Goal: Transaction & Acquisition: Purchase product/service

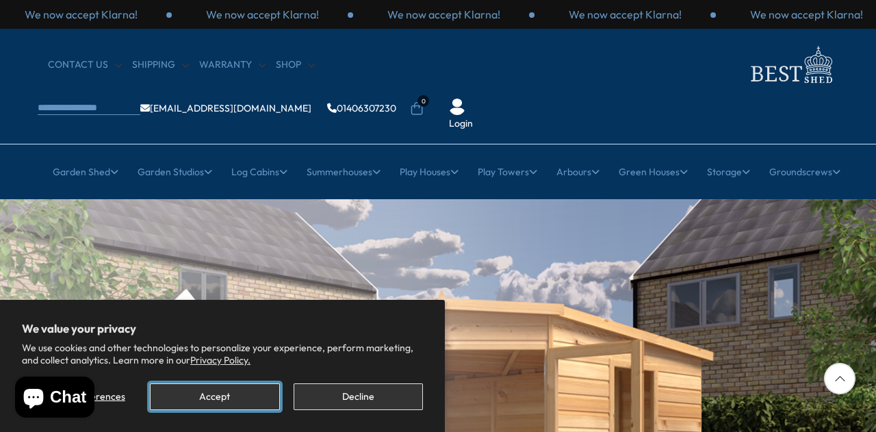
click at [203, 392] on button "Accept" at bounding box center [214, 396] width 129 height 27
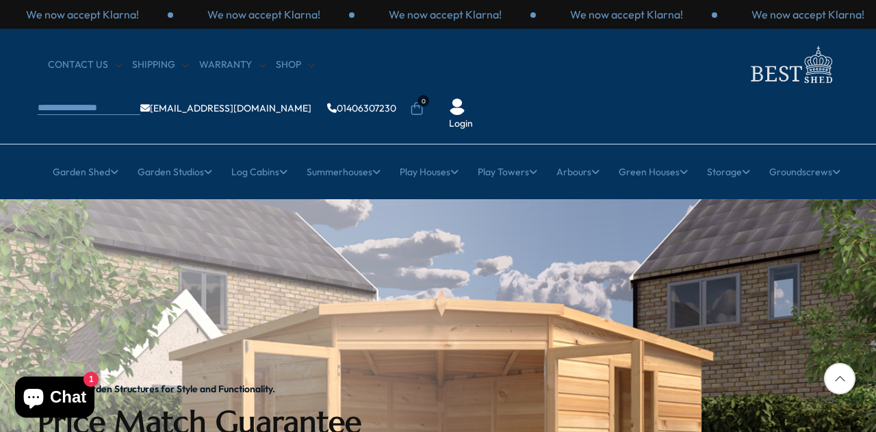
click at [845, 380] on icon at bounding box center [839, 378] width 31 height 31
click at [840, 378] on div at bounding box center [839, 378] width 31 height 31
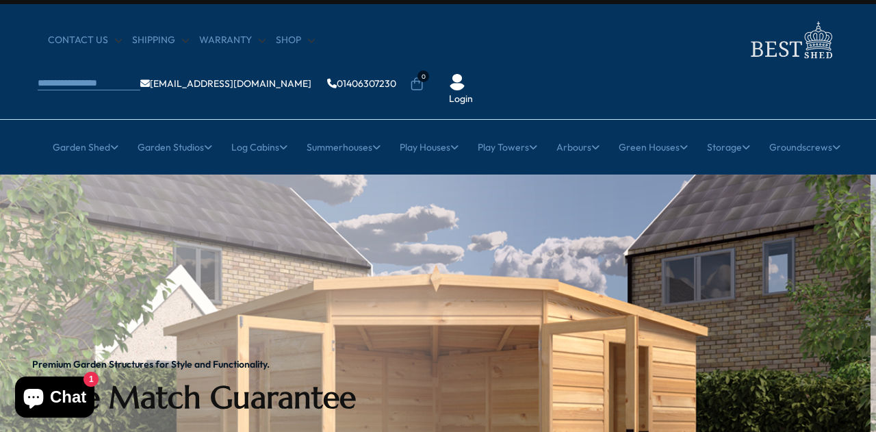
scroll to position [19, 0]
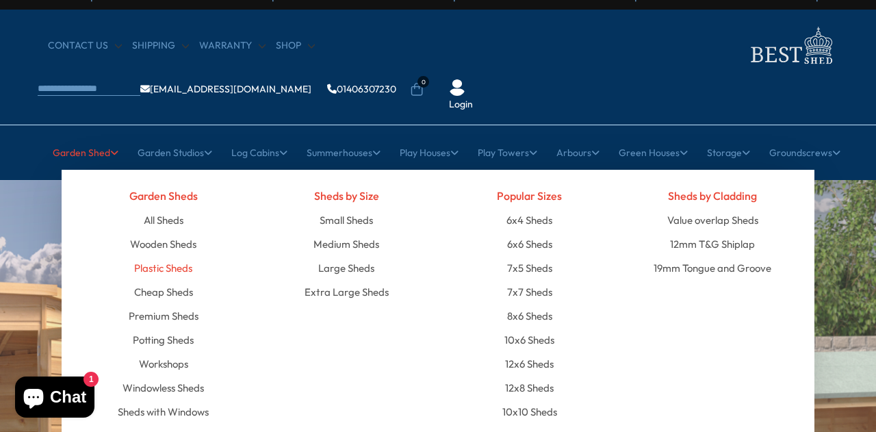
click at [149, 256] on link "Plastic Sheds" at bounding box center [163, 268] width 58 height 24
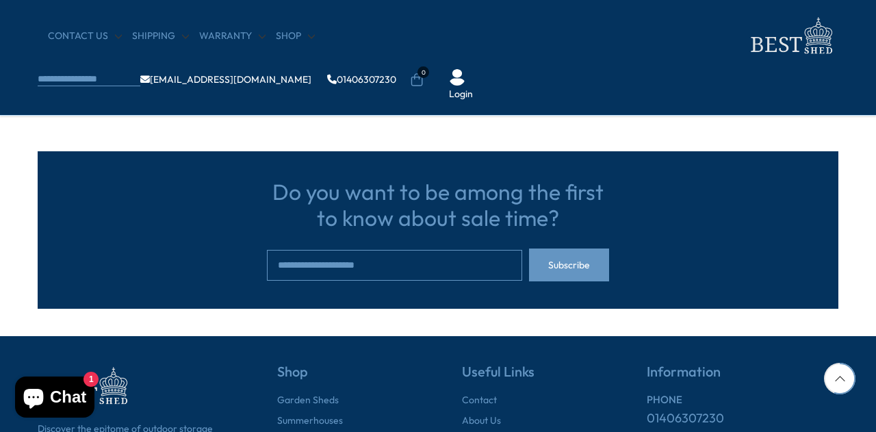
scroll to position [281, 0]
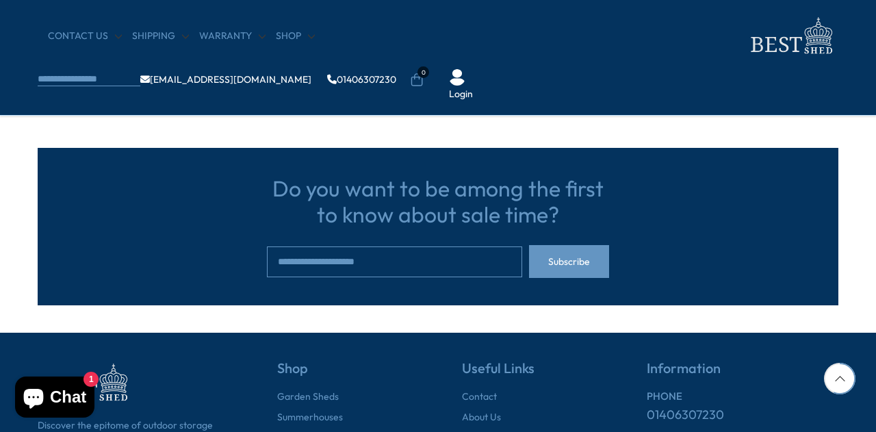
click at [762, 282] on div "Do you want to be among the first to know about sale time? Subscribe" at bounding box center [438, 227] width 801 height 158
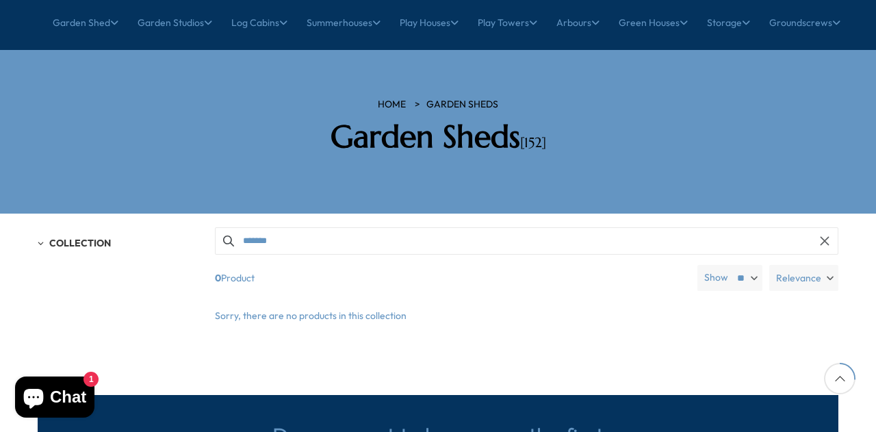
scroll to position [148, 0]
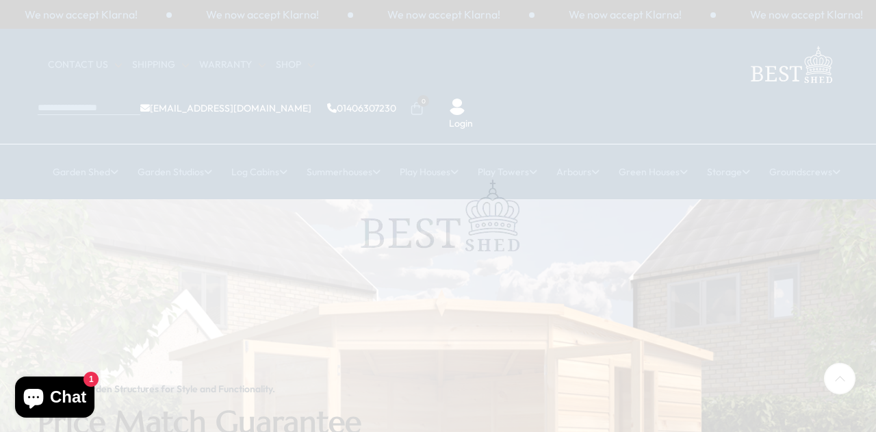
scroll to position [19, 0]
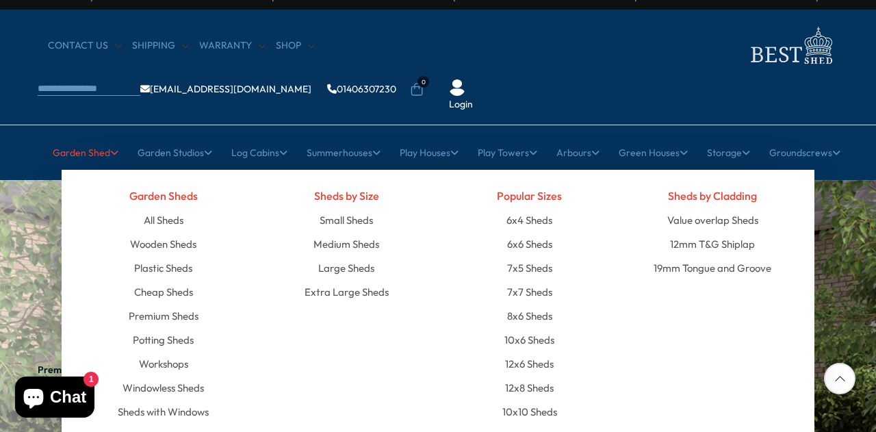
click at [78, 136] on link "Garden Shed" at bounding box center [86, 153] width 66 height 34
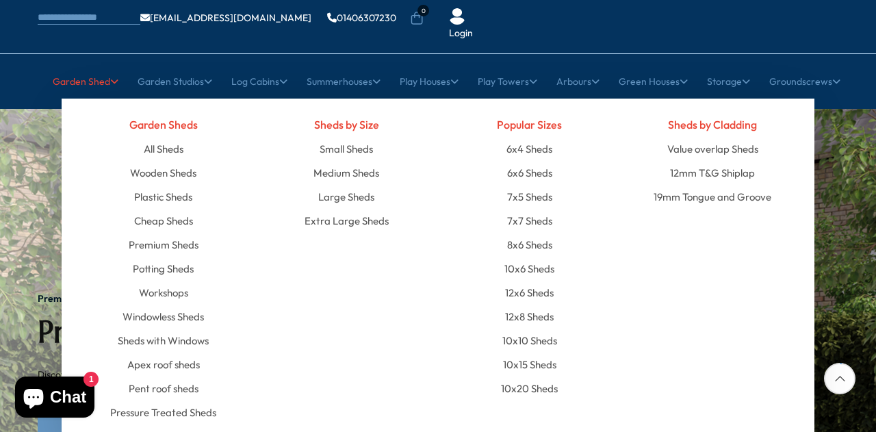
scroll to position [92, 0]
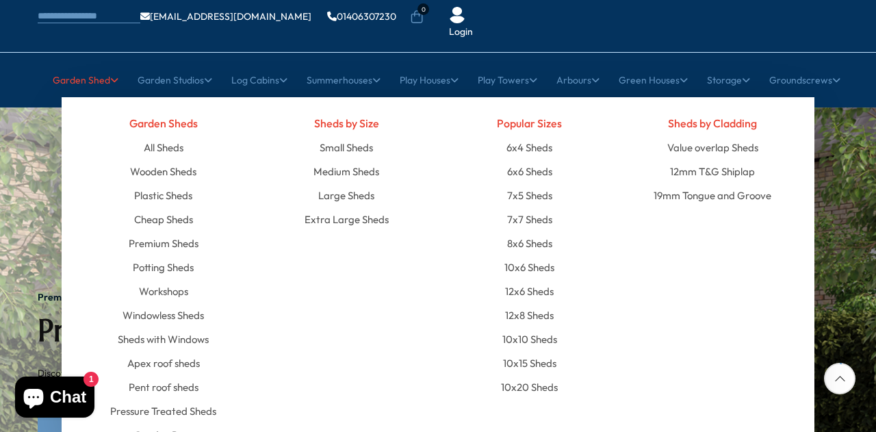
click at [367, 292] on div "Sheds by Size Small Sheds Medium Sheds Large Sheds Extra Large Sheds" at bounding box center [346, 279] width 183 height 336
click at [364, 286] on div "Sheds by Size Small Sheds Medium Sheds Large Sheds Extra Large Sheds" at bounding box center [346, 279] width 183 height 336
click at [162, 375] on link "Pent roof sheds" at bounding box center [164, 387] width 70 height 24
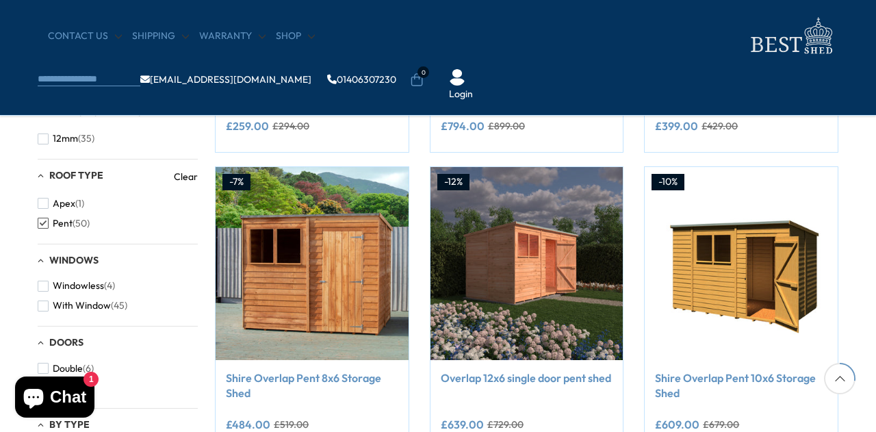
scroll to position [479, 0]
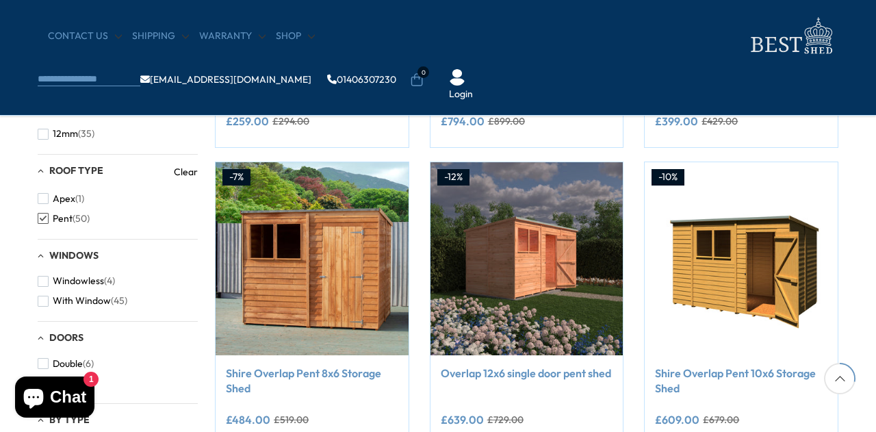
click at [731, 131] on div "**********" at bounding box center [741, 123] width 172 height 28
click at [731, 144] on div "**********" at bounding box center [741, 102] width 193 height 90
click at [730, 145] on div "**********" at bounding box center [741, 102] width 193 height 90
click at [731, 146] on div "**********" at bounding box center [741, 102] width 193 height 90
click at [732, 146] on div "**********" at bounding box center [741, 102] width 193 height 90
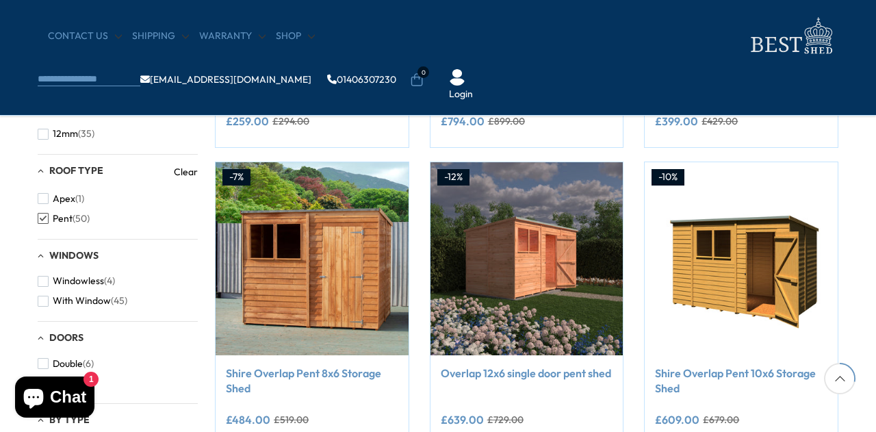
click at [732, 148] on div "-7% Compare Now" at bounding box center [741, 6] width 194 height 284
click at [45, 305] on span "button" at bounding box center [43, 301] width 11 height 11
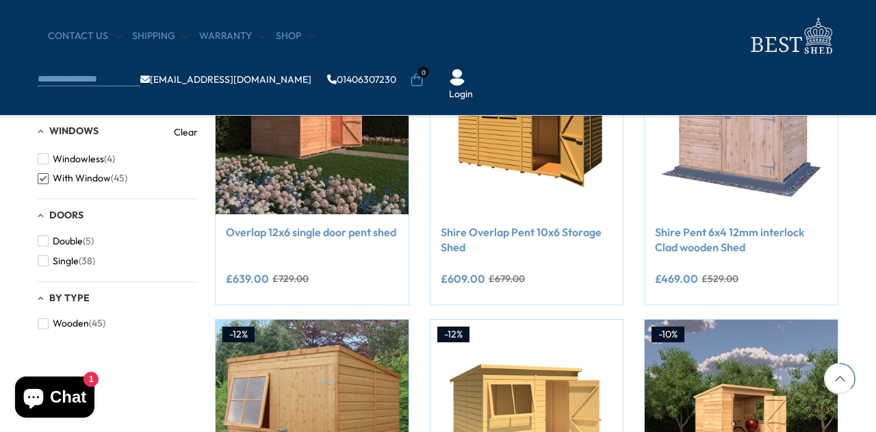
scroll to position [619, 0]
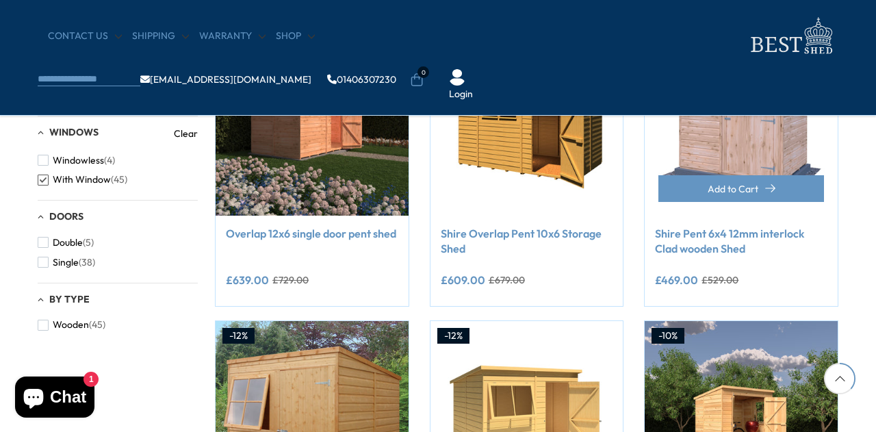
click at [848, 165] on div "-11% Compare Now" at bounding box center [741, 164] width 215 height 284
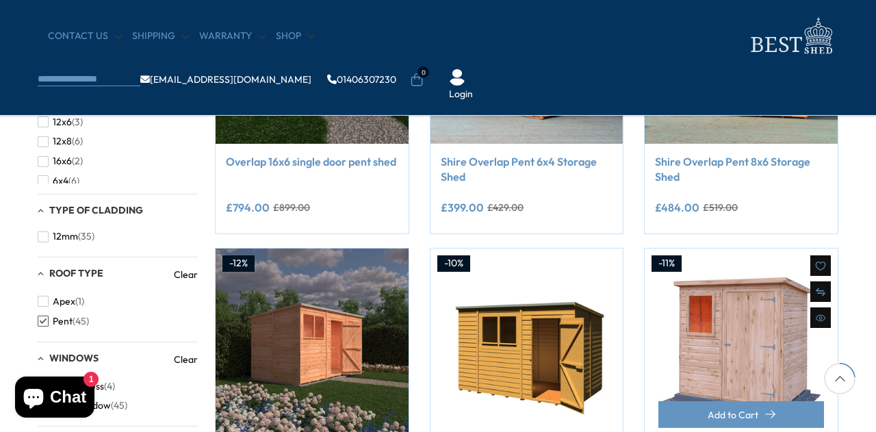
click at [847, 271] on div "-11% Compare Now" at bounding box center [741, 390] width 215 height 284
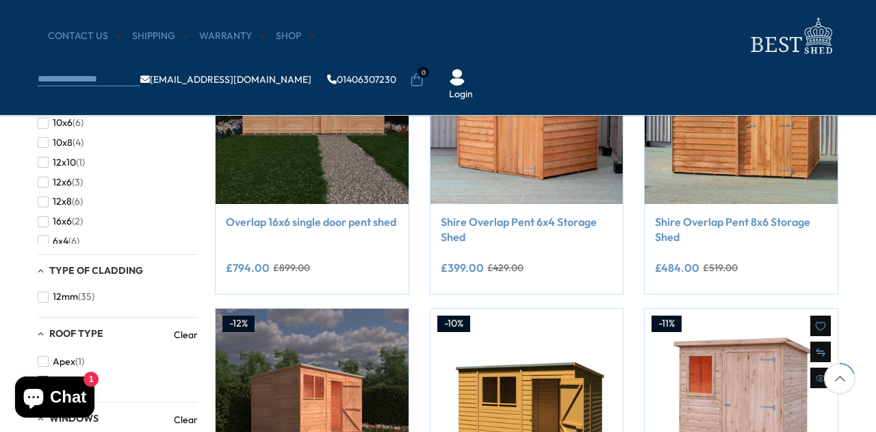
scroll to position [333, 0]
click at [40, 144] on span "button" at bounding box center [43, 142] width 11 height 11
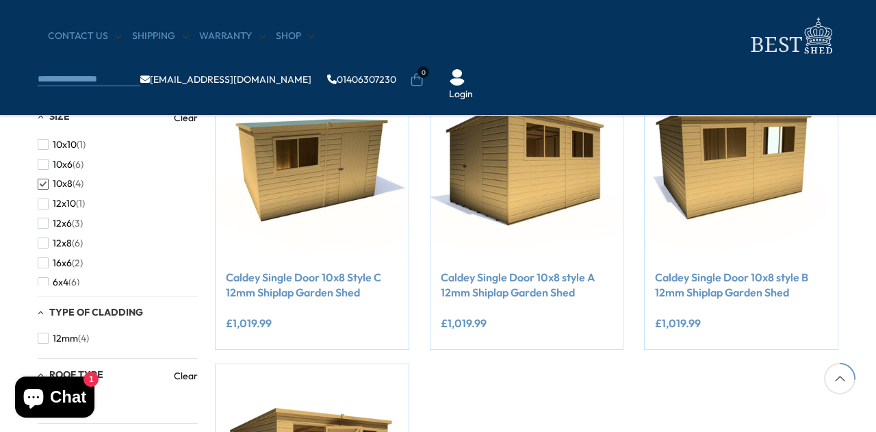
scroll to position [274, 0]
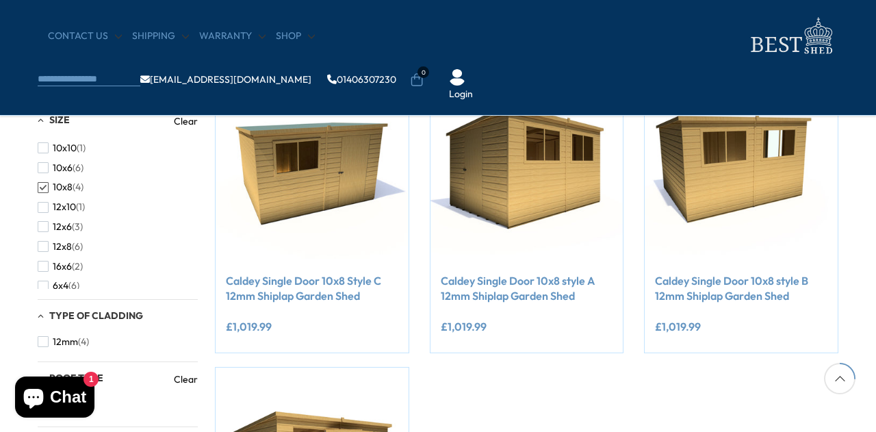
click at [839, 366] on icon at bounding box center [839, 378] width 31 height 31
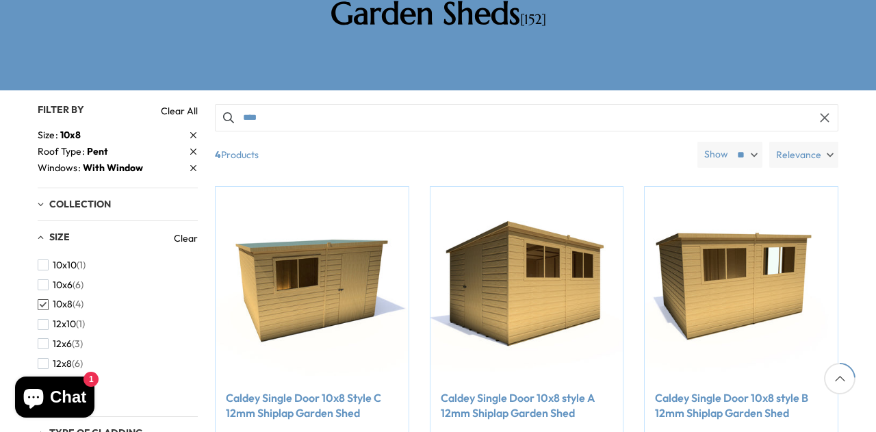
click at [854, 385] on icon at bounding box center [839, 378] width 31 height 31
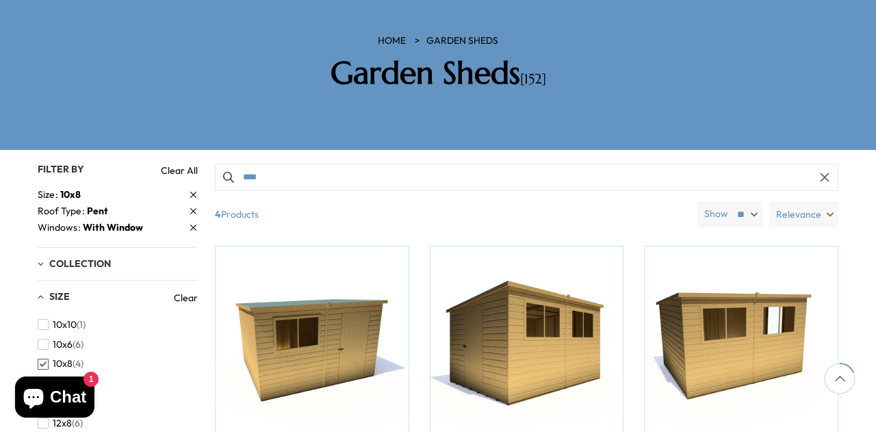
scroll to position [216, 0]
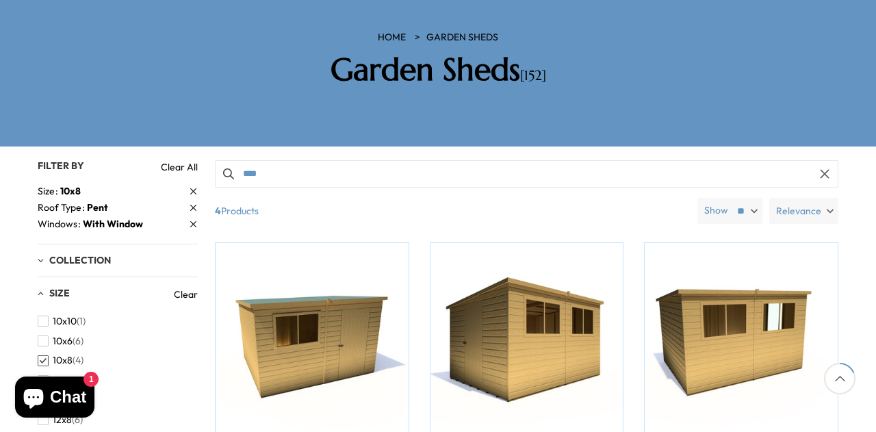
click at [836, 374] on div at bounding box center [839, 378] width 31 height 31
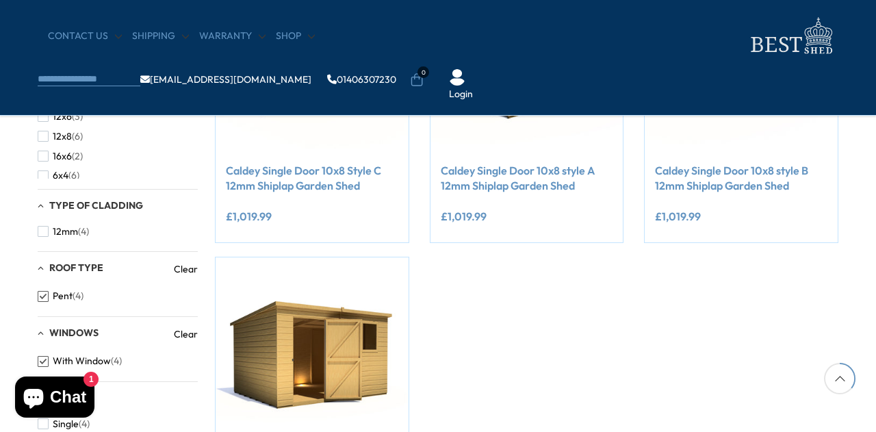
scroll to position [385, 0]
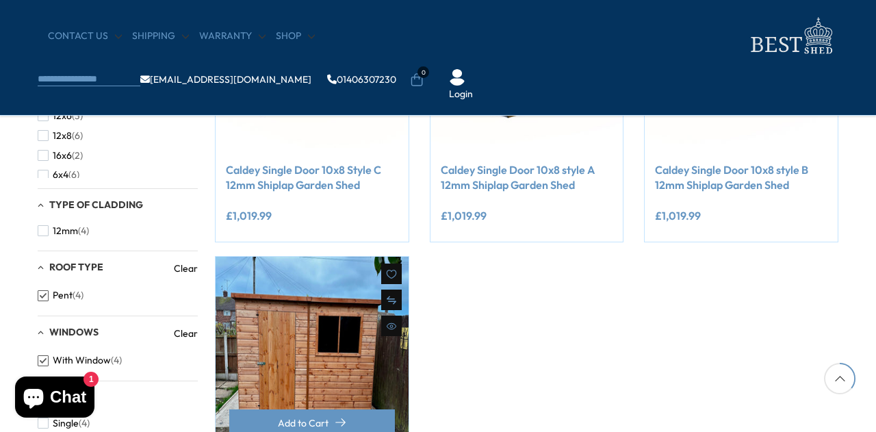
click at [357, 361] on link at bounding box center [312, 353] width 193 height 193
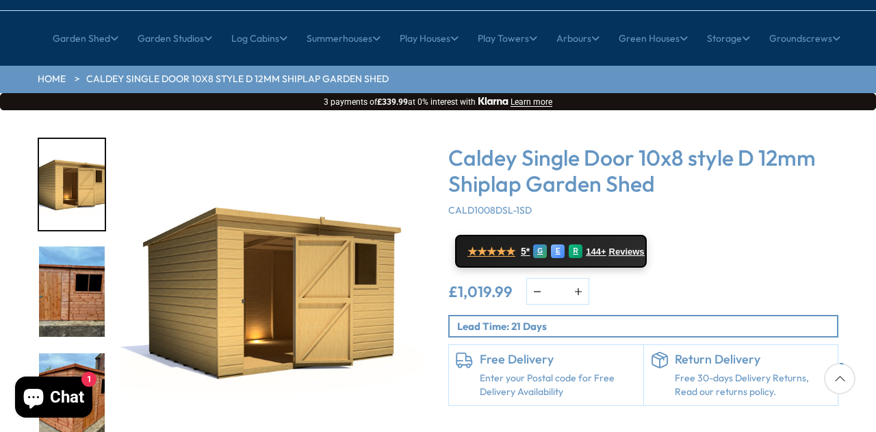
scroll to position [134, 0]
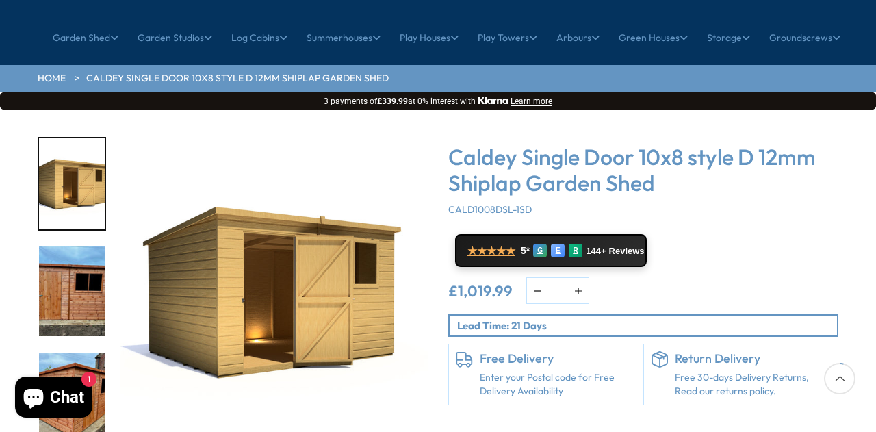
click at [858, 380] on div "Click To Expand Click To Expand Click To Expand Click To Expand Click To Expand…" at bounding box center [438, 315] width 876 height 413
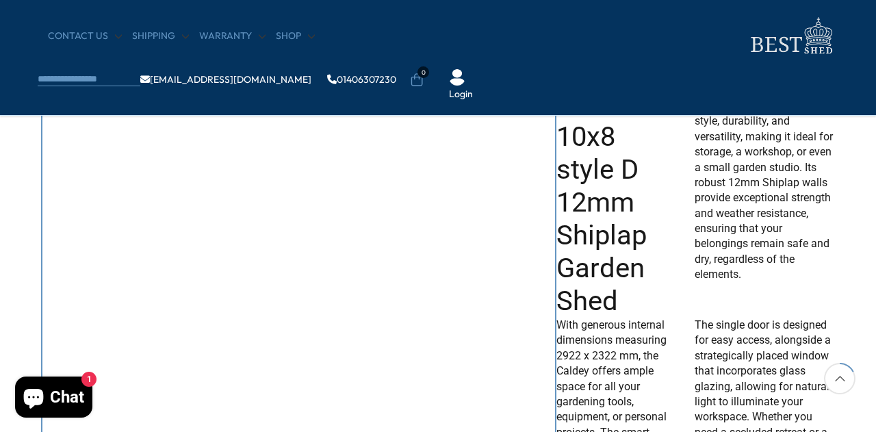
scroll to position [565, 0]
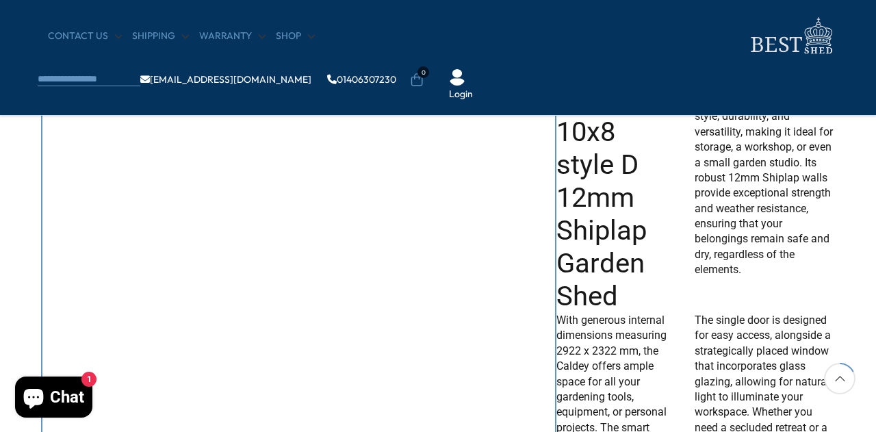
click at [806, 259] on p "Introducing the Caldey style D 10x8 Shiplap , the perfect addition to your outd…" at bounding box center [765, 165] width 140 height 296
click at [809, 244] on p "Introducing the Caldey style D 10x8 Shiplap , the perfect addition to your outd…" at bounding box center [765, 165] width 140 height 296
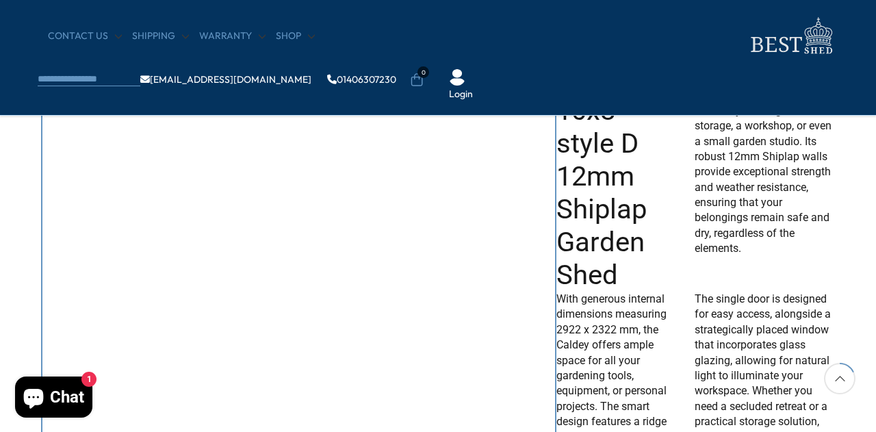
scroll to position [595, 0]
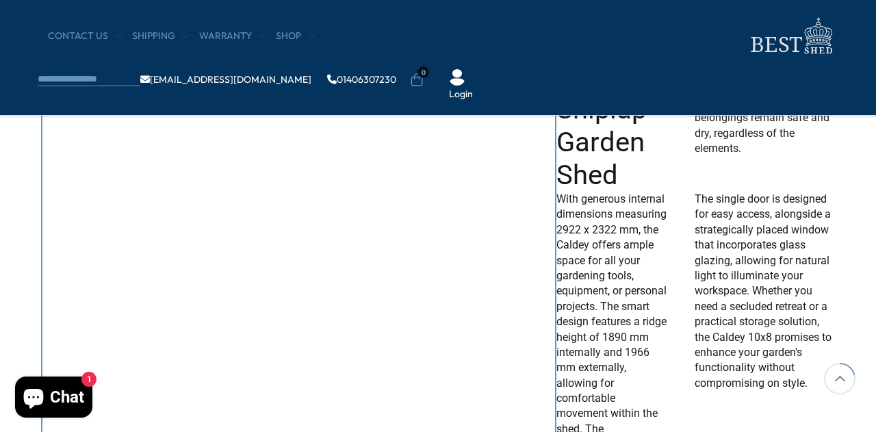
click at [749, 302] on p "The single door is designed for easy access, alongside a strategically placed w…" at bounding box center [765, 383] width 140 height 383
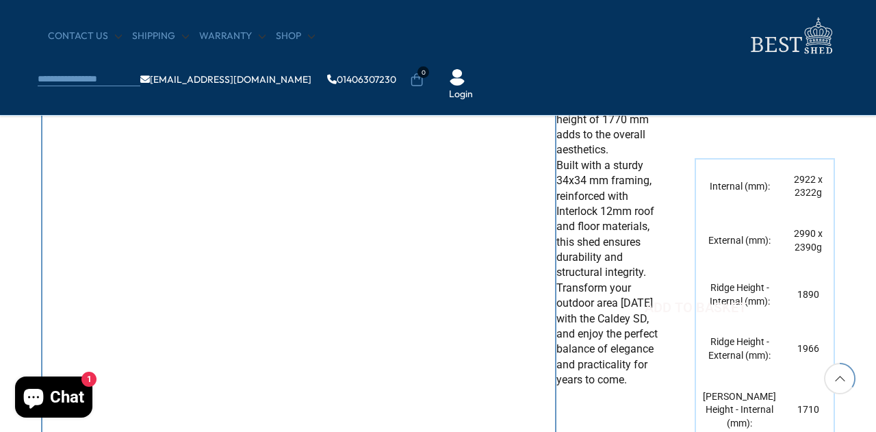
scroll to position [1113, 0]
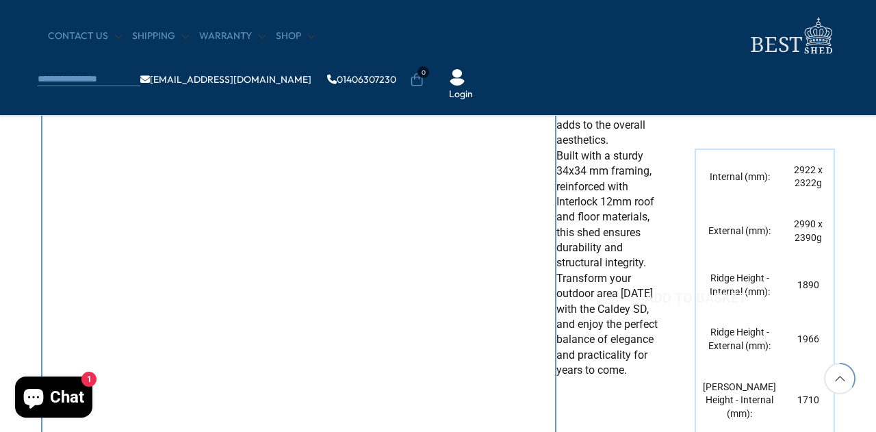
click at [783, 312] on td "1890" at bounding box center [808, 285] width 51 height 54
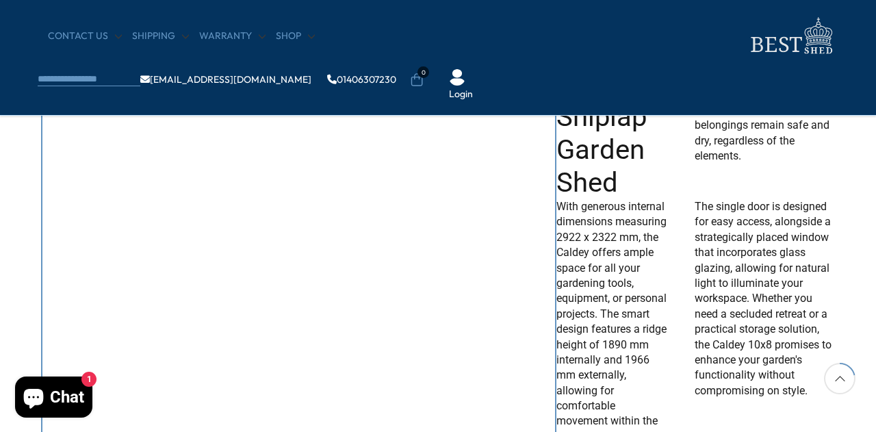
scroll to position [676, 0]
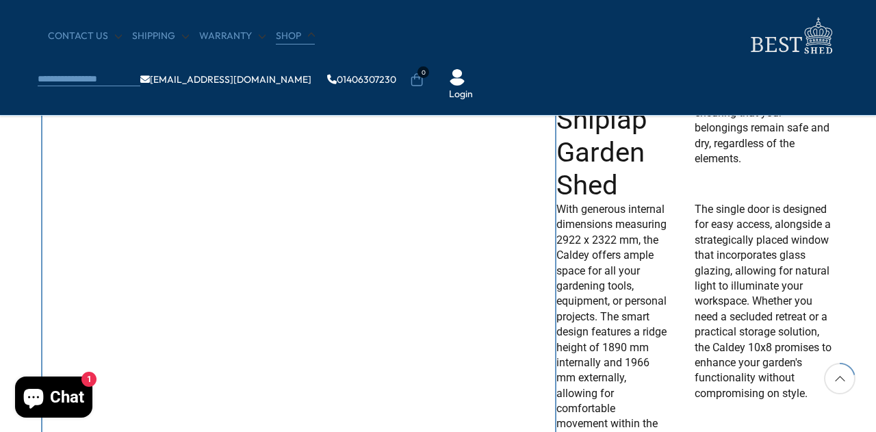
click at [287, 38] on link "Shop" at bounding box center [295, 36] width 39 height 14
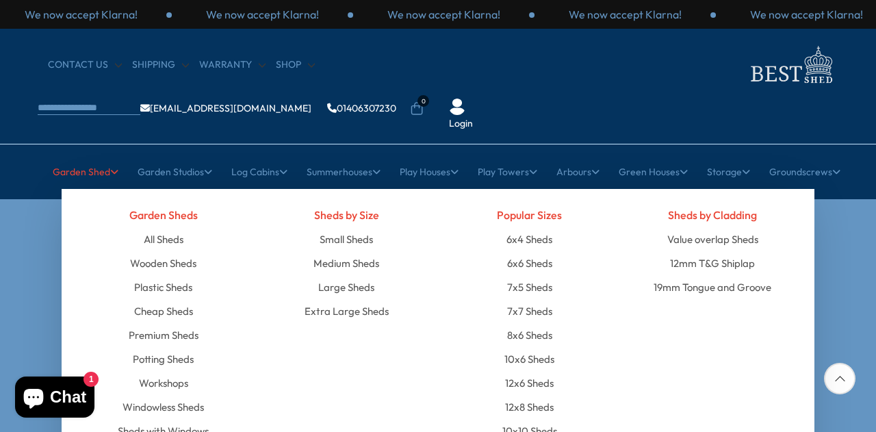
click at [78, 155] on link "Garden Shed" at bounding box center [86, 172] width 66 height 34
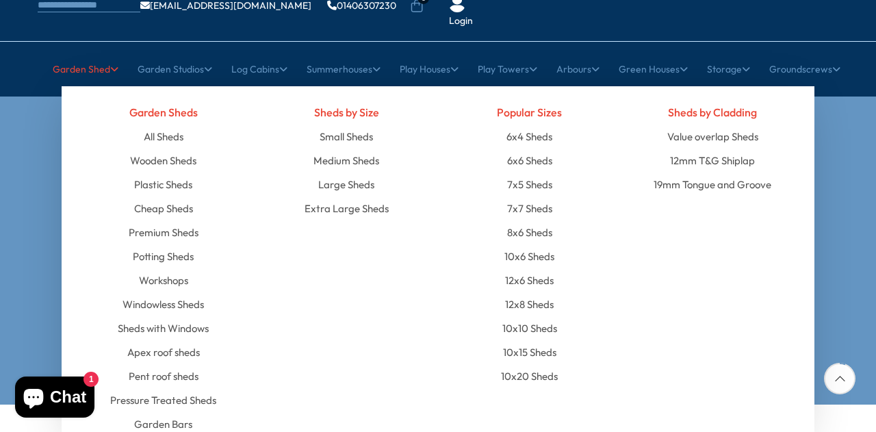
scroll to position [101, 0]
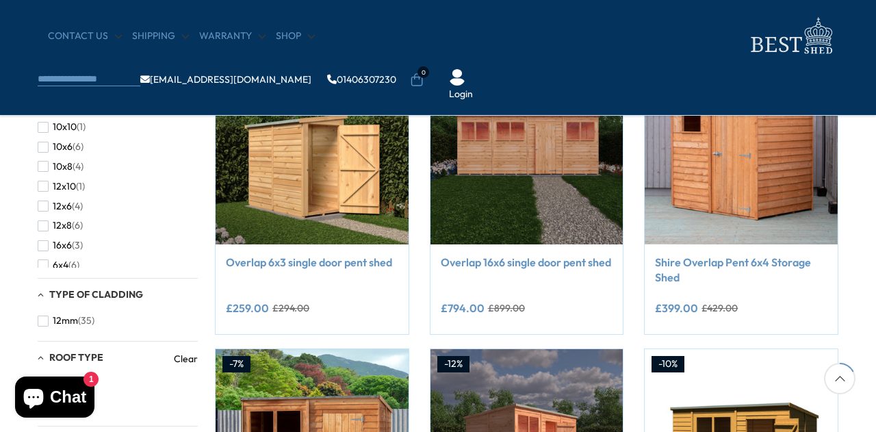
scroll to position [295, 0]
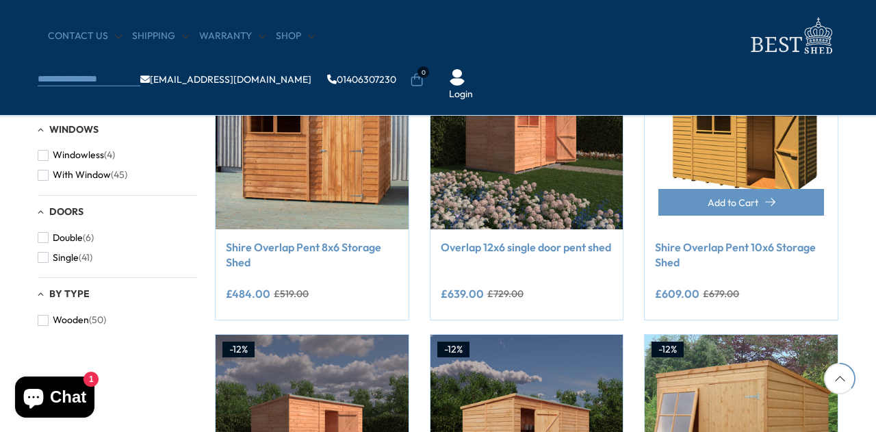
click at [749, 240] on link "Shire Overlap Pent 10x6 Storage Shed" at bounding box center [741, 255] width 172 height 31
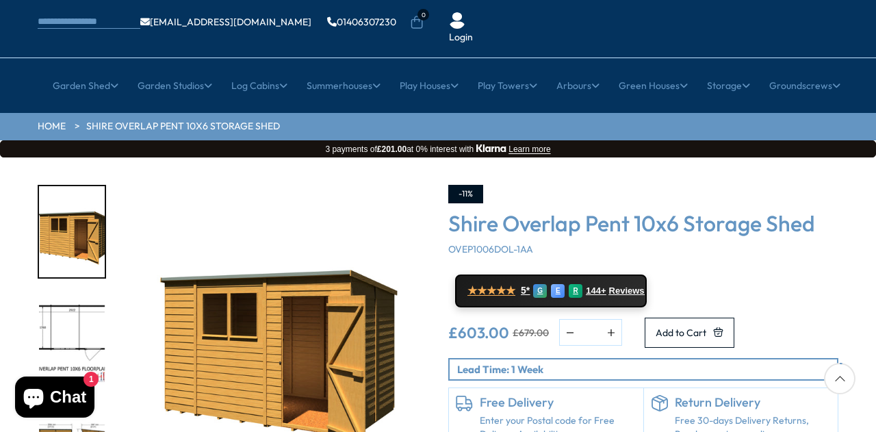
click at [754, 274] on div "★★★★★ 5* G E R 144+ Reviews" at bounding box center [643, 290] width 390 height 33
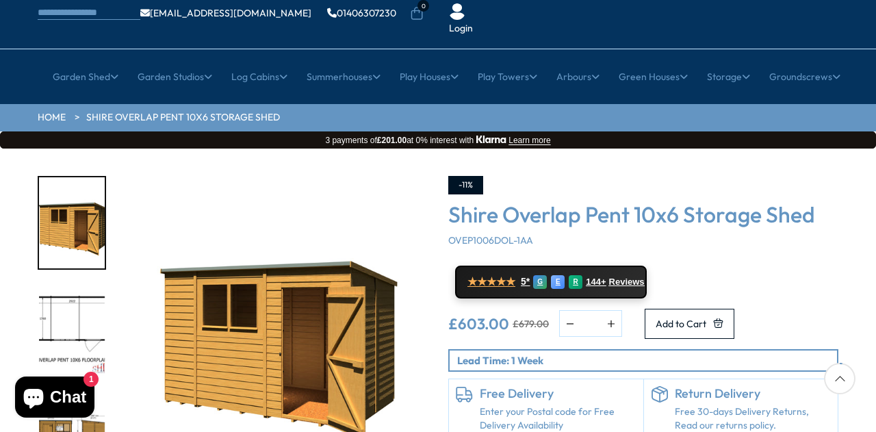
scroll to position [99, 0]
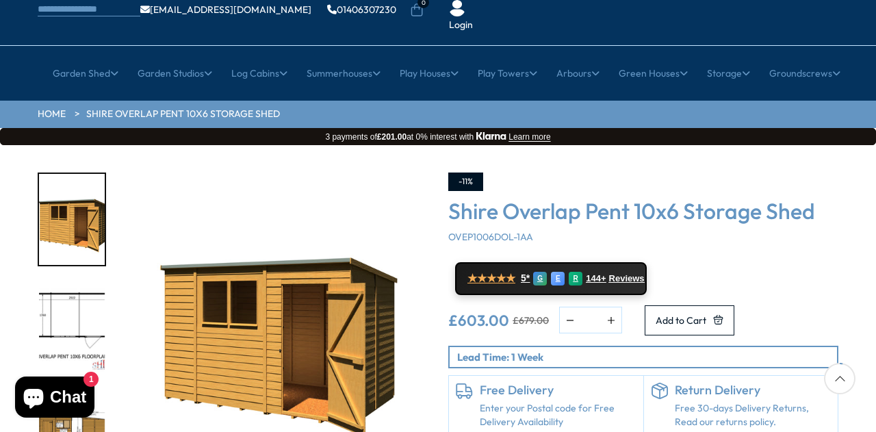
click at [764, 211] on div "-11% Shire Overlap Pent 10x6 Storage Shed OVEP1006DOL-1AA ★★★★★ 5* G E R 144+ R…" at bounding box center [643, 304] width 390 height 264
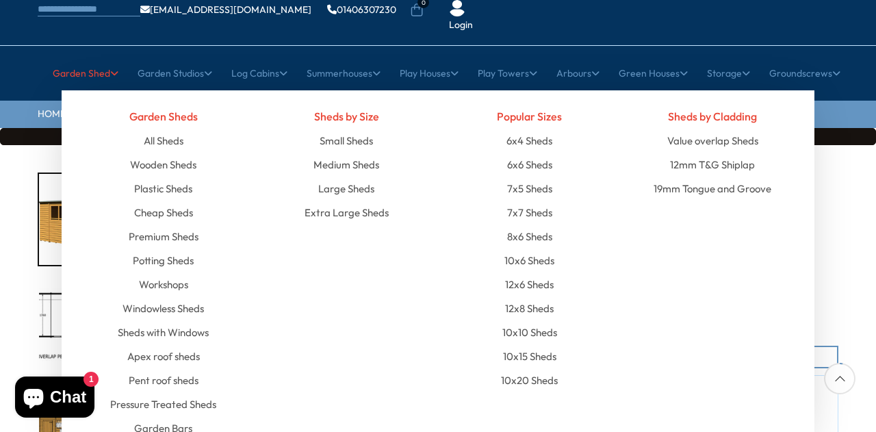
click at [90, 56] on link "Garden Shed" at bounding box center [86, 73] width 66 height 34
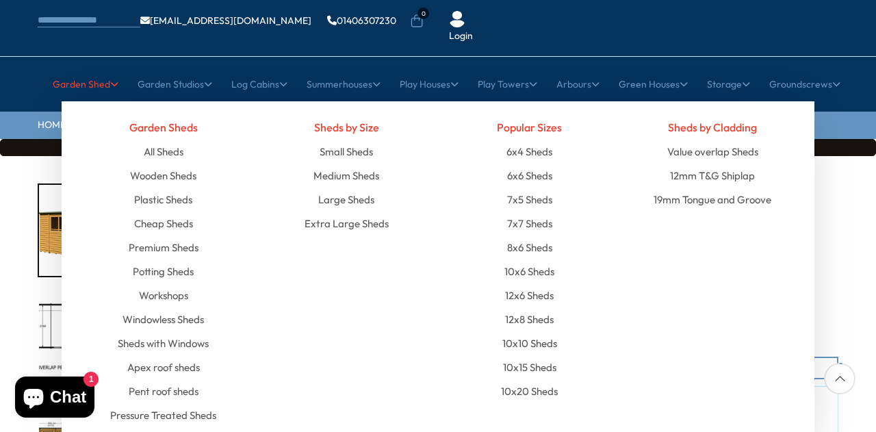
scroll to position [88, 0]
click at [539, 259] on link "10x6 Sheds" at bounding box center [529, 271] width 50 height 24
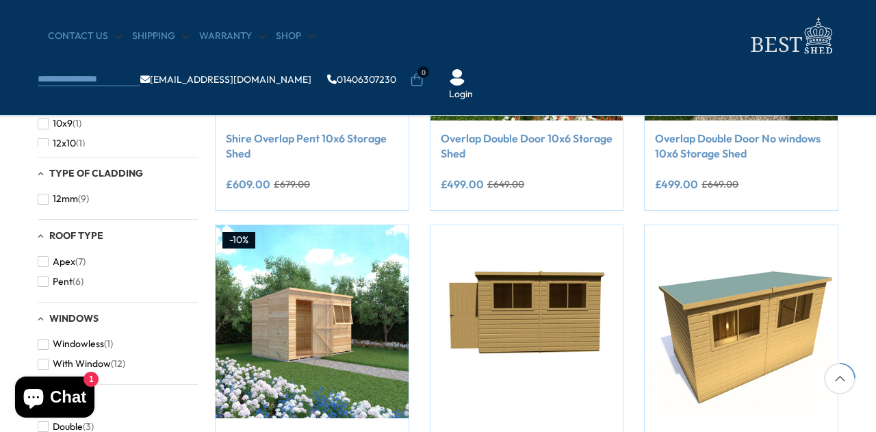
scroll to position [416, 0]
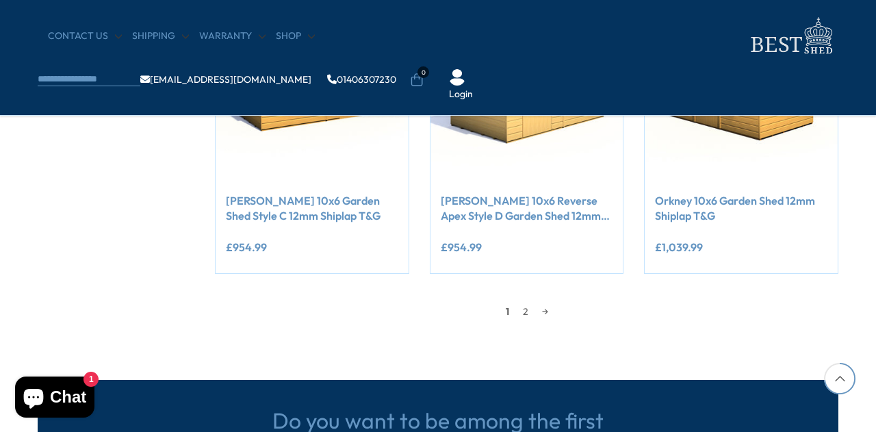
scroll to position [1254, 0]
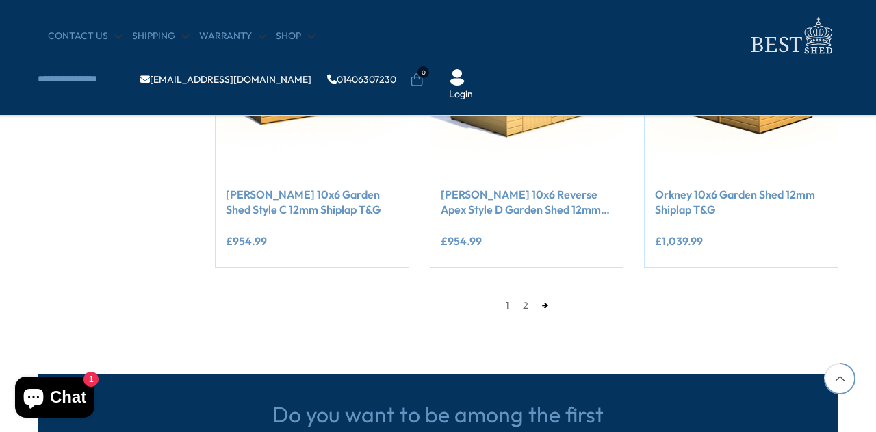
click at [545, 303] on link "→" at bounding box center [545, 305] width 20 height 21
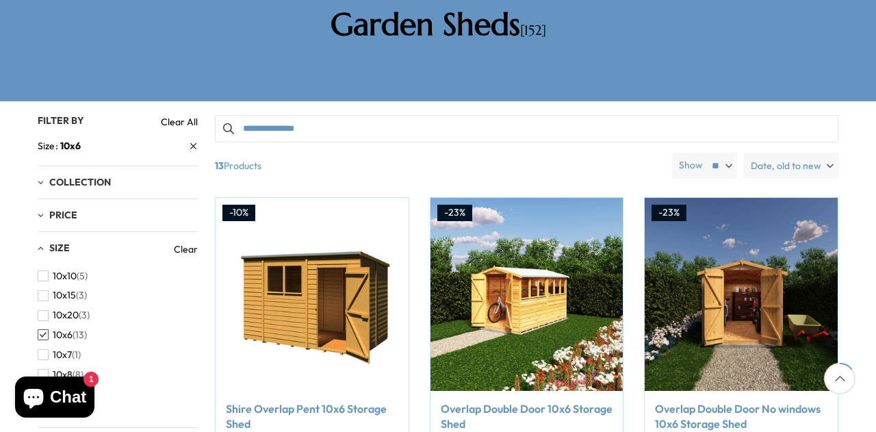
scroll to position [260, 0]
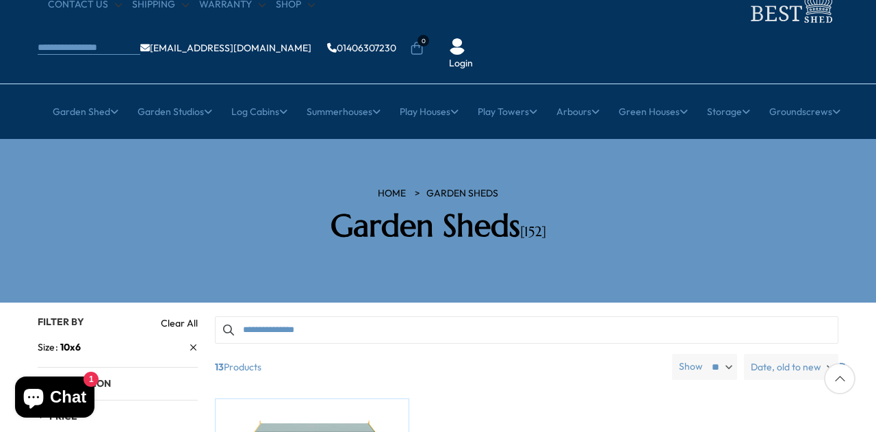
scroll to position [54, 0]
